Goal: Task Accomplishment & Management: Manage account settings

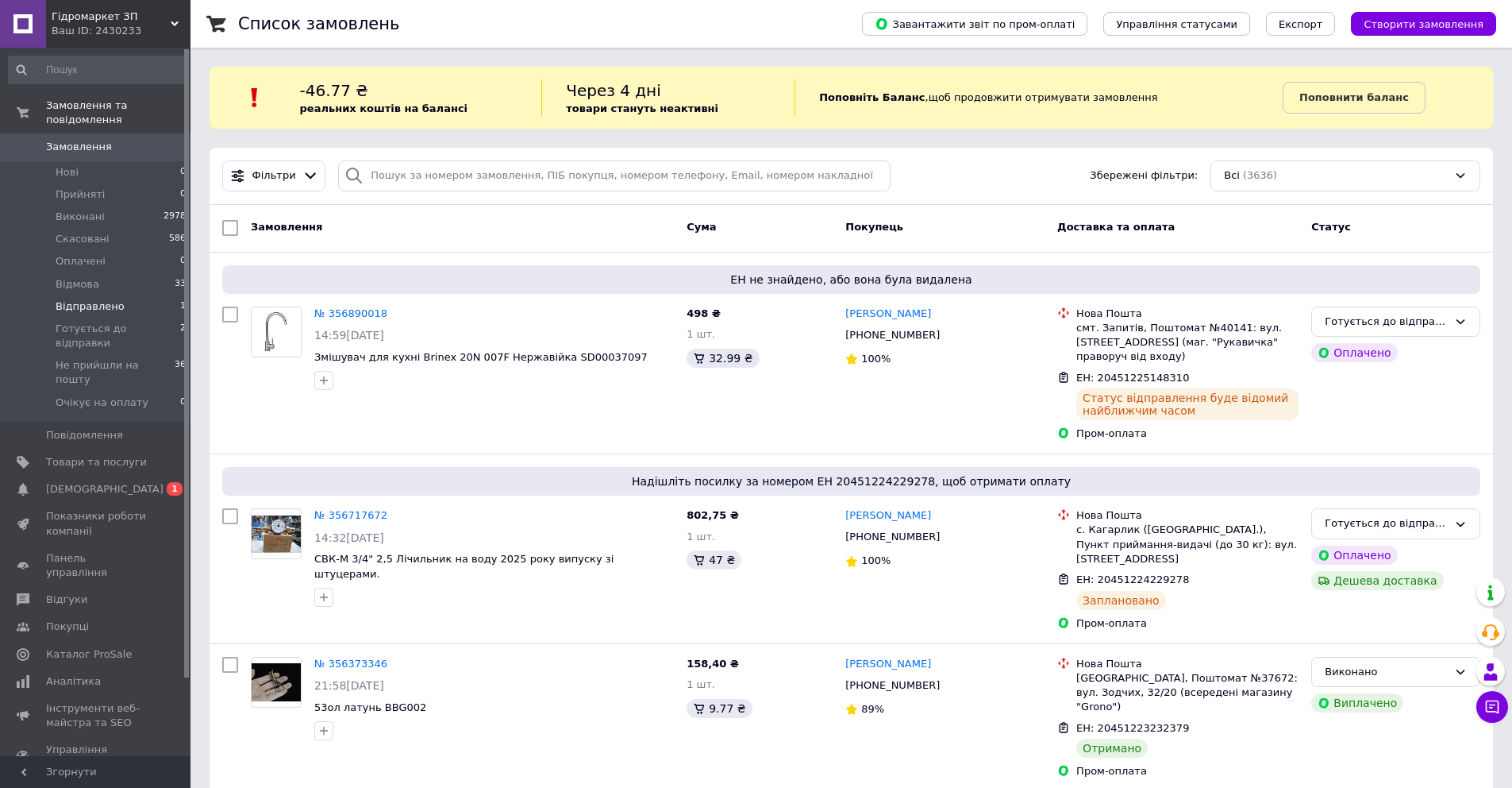
click at [134, 295] on li "Відправлено 1" at bounding box center [97, 307] width 196 height 23
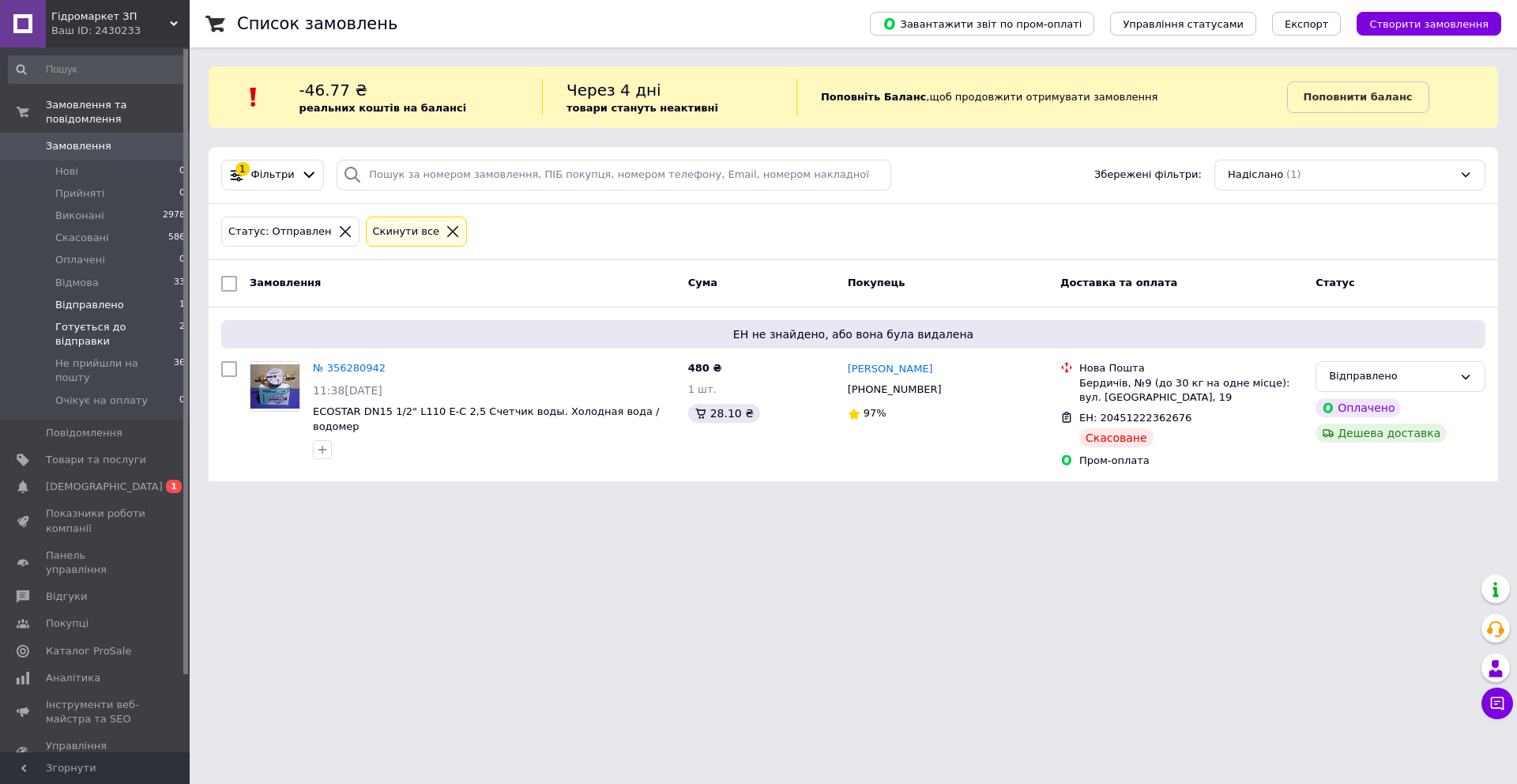
click at [133, 320] on span "Готується до відправки" at bounding box center [117, 335] width 124 height 29
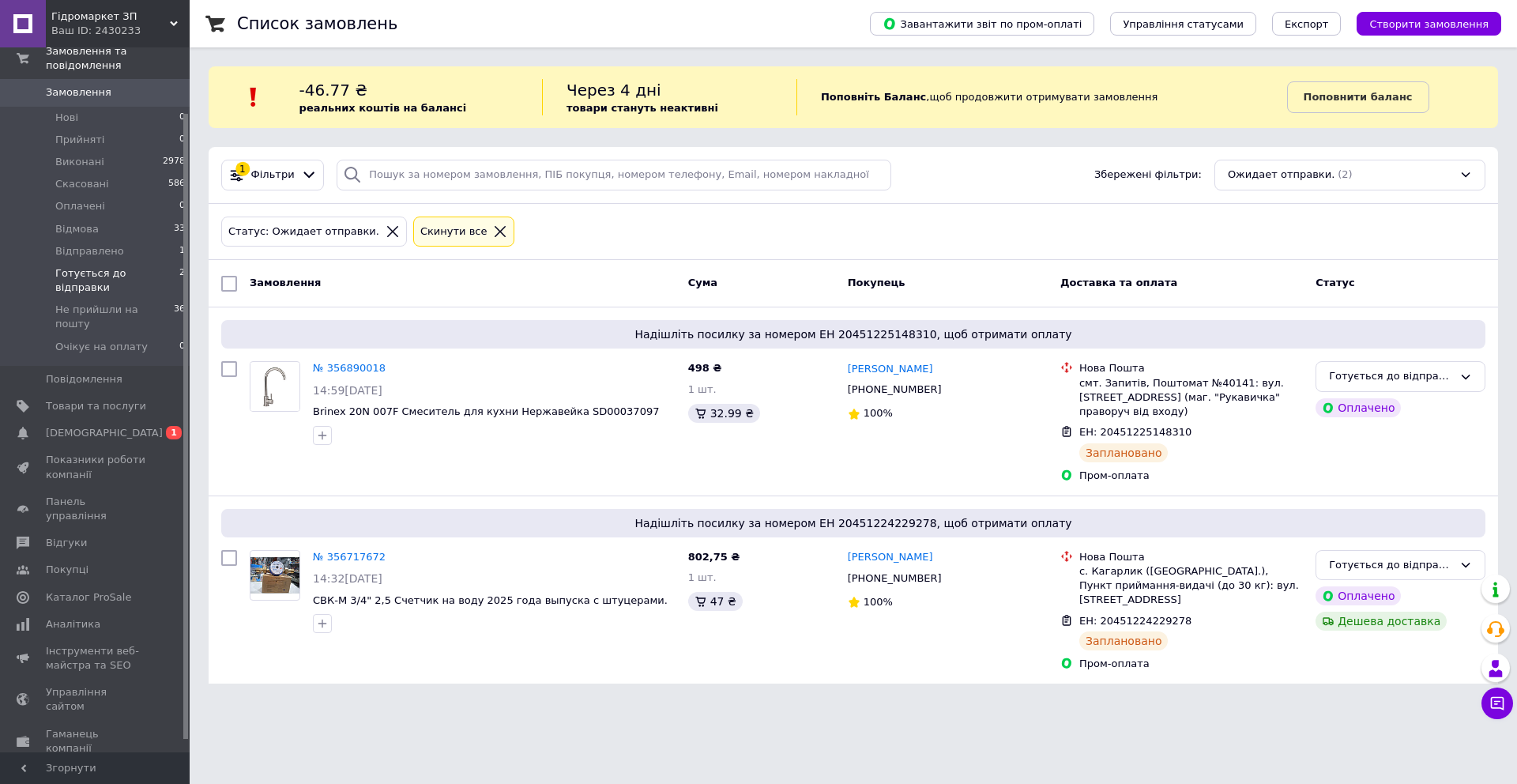
scroll to position [87, 0]
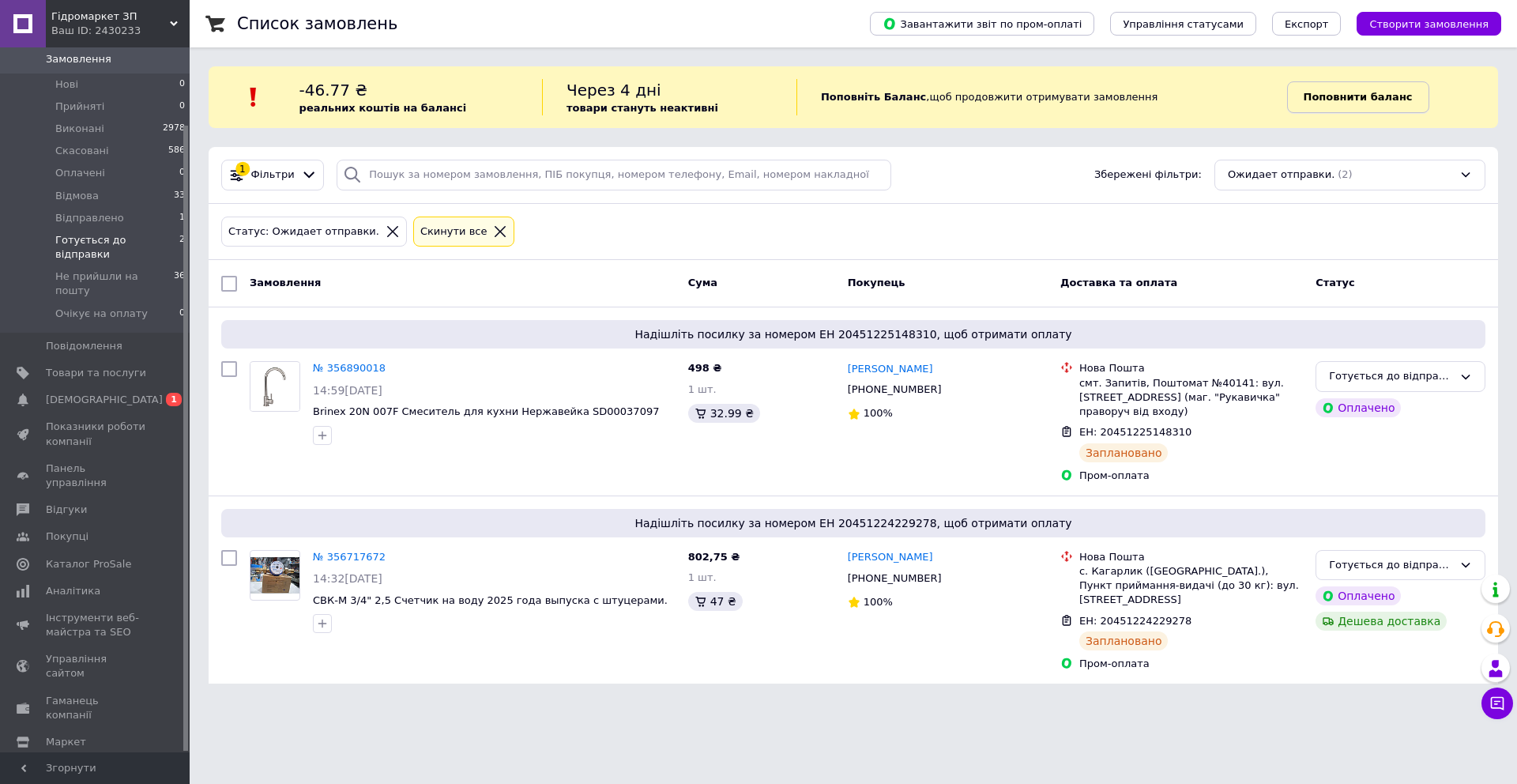
click at [1381, 90] on b "Поповнити баланс" at bounding box center [1358, 96] width 109 height 12
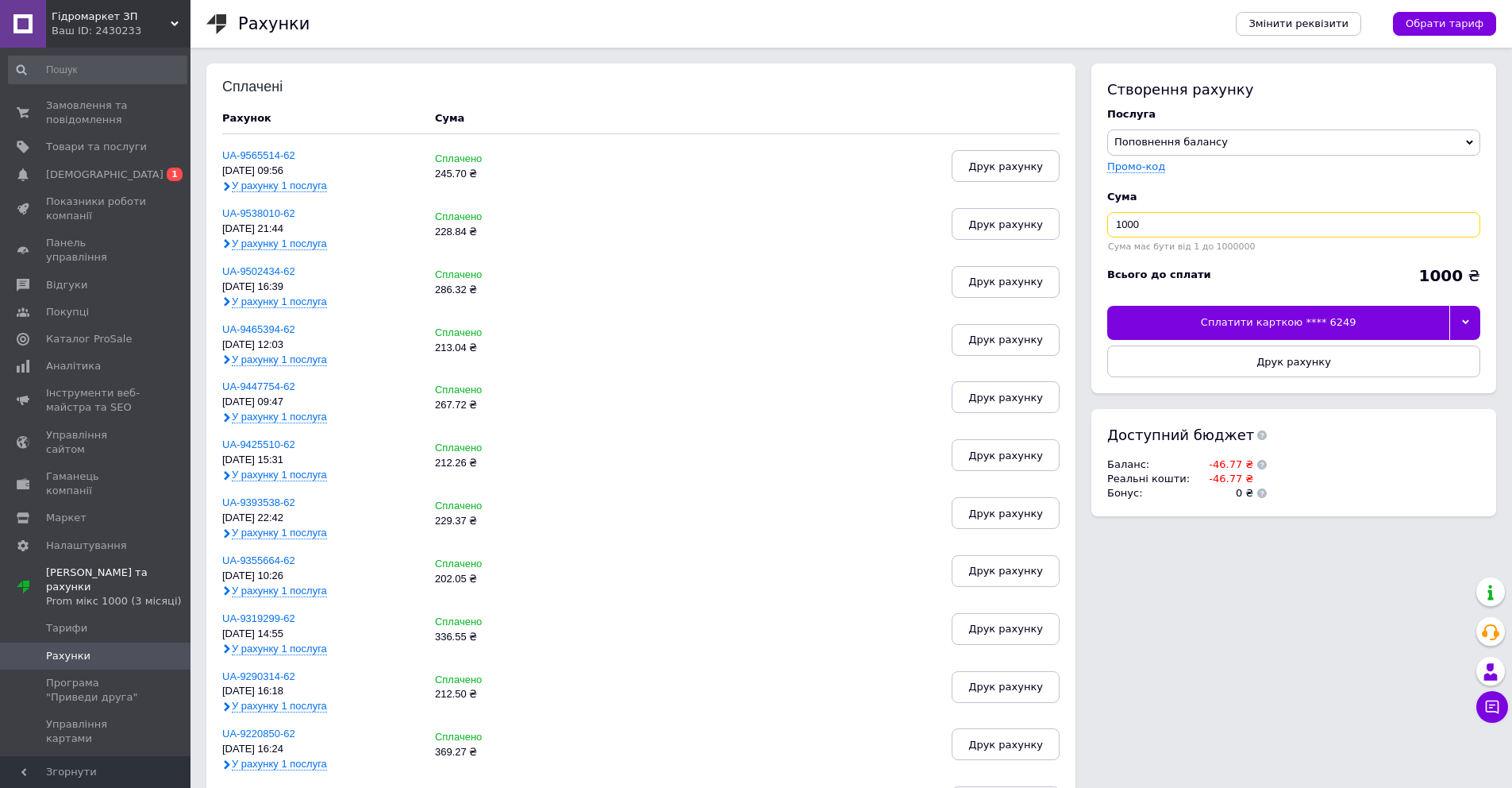
drag, startPoint x: 1201, startPoint y: 227, endPoint x: 1112, endPoint y: 227, distance: 89.0
click at [1112, 227] on input "1000" at bounding box center [1294, 225] width 373 height 26
type input "246.77"
click at [1464, 320] on icon at bounding box center [1465, 322] width 7 height 7
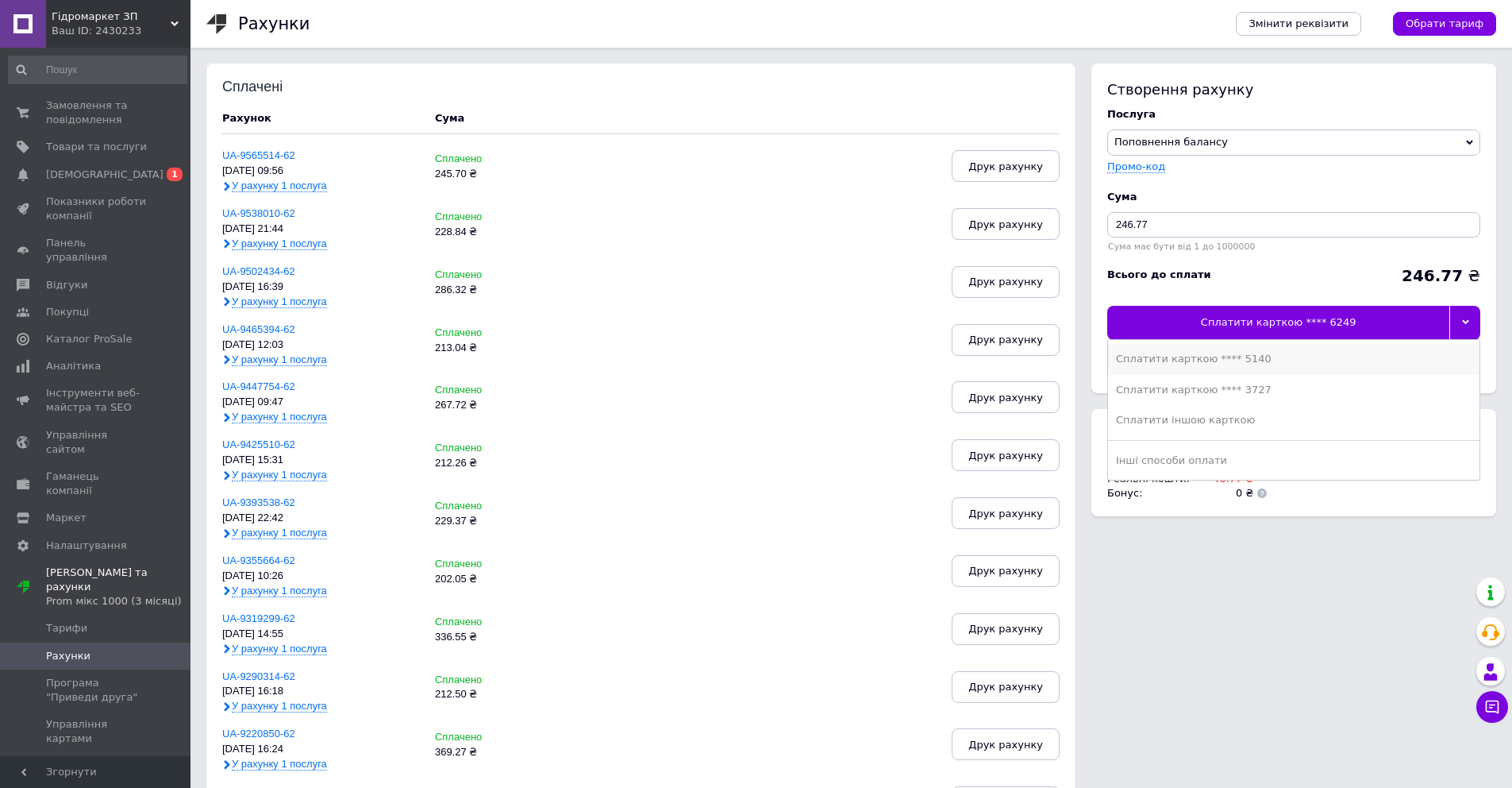
click at [1258, 353] on div "Сплатити карткою **** 5140" at bounding box center [1294, 359] width 356 height 14
